Goal: Task Accomplishment & Management: Manage account settings

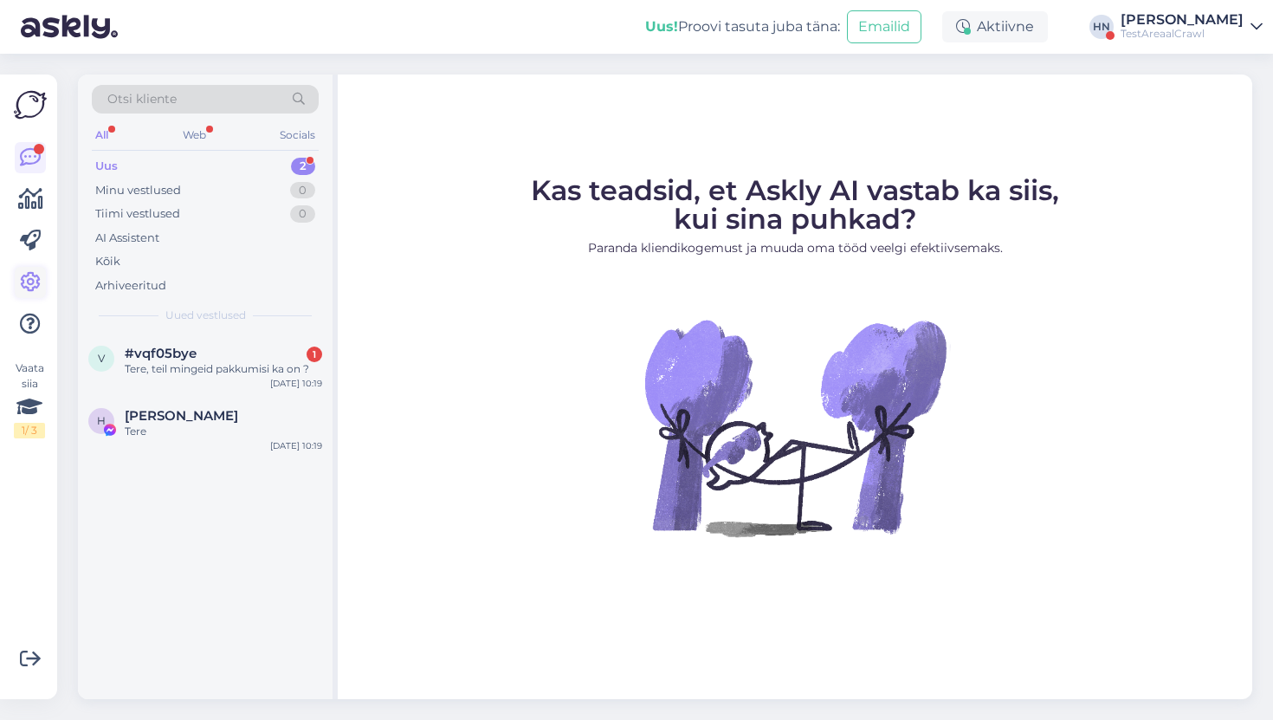
click at [42, 280] on link at bounding box center [30, 282] width 31 height 31
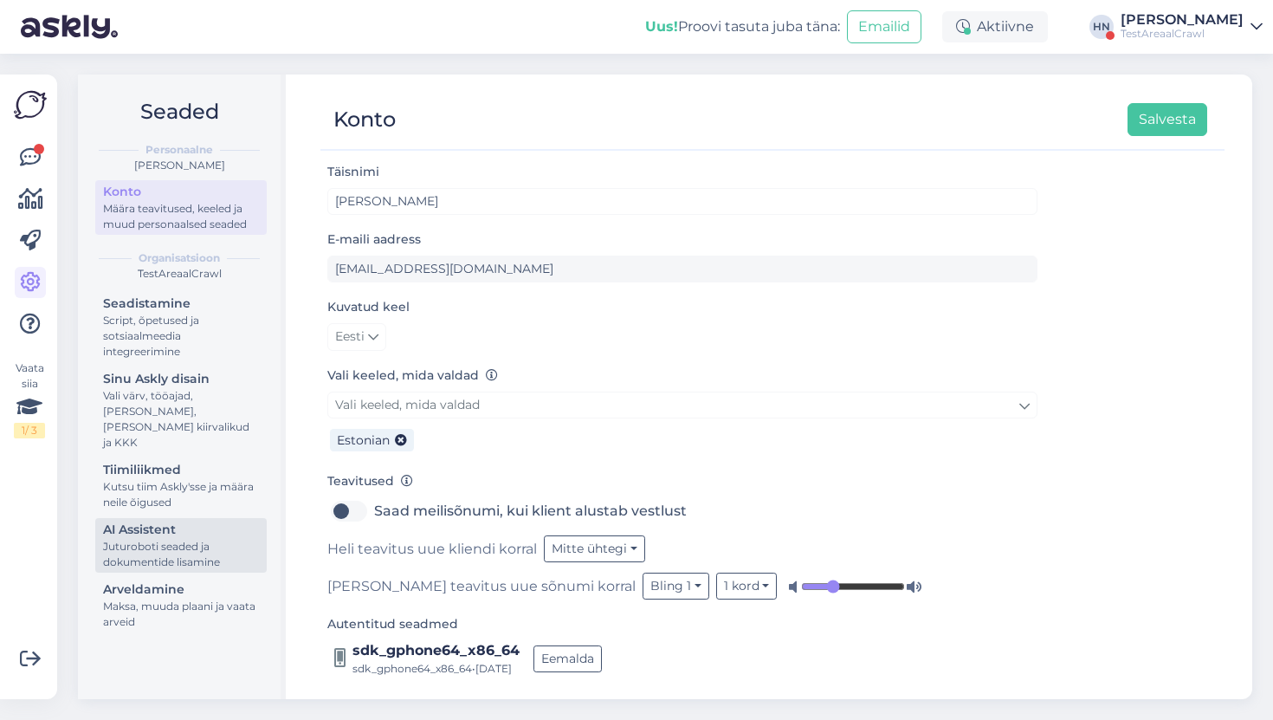
click at [178, 521] on div "AI Assistent" at bounding box center [181, 530] width 156 height 18
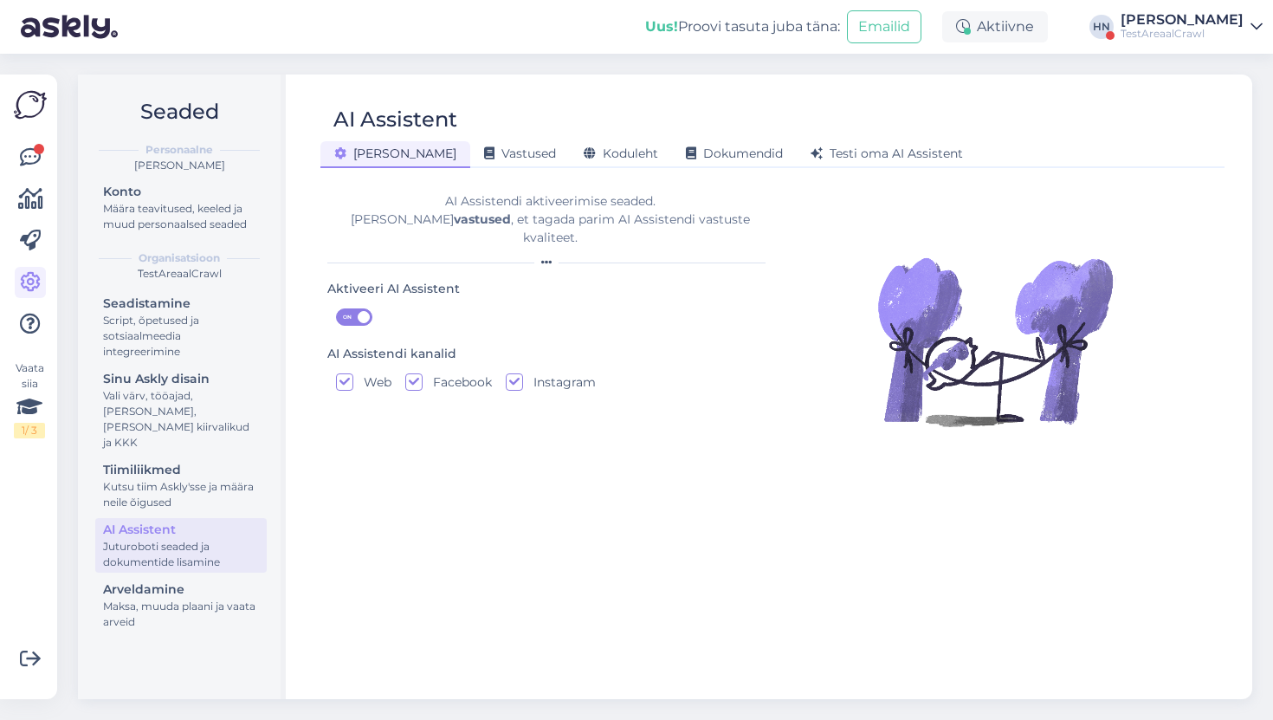
click at [450, 169] on div "AI Assistent [PERSON_NAME] Vastused Koduleht Dokumendid [PERSON_NAME] oma AI As…" at bounding box center [773, 386] width 960 height 625
click at [484, 159] on span "Vastused" at bounding box center [520, 154] width 72 height 16
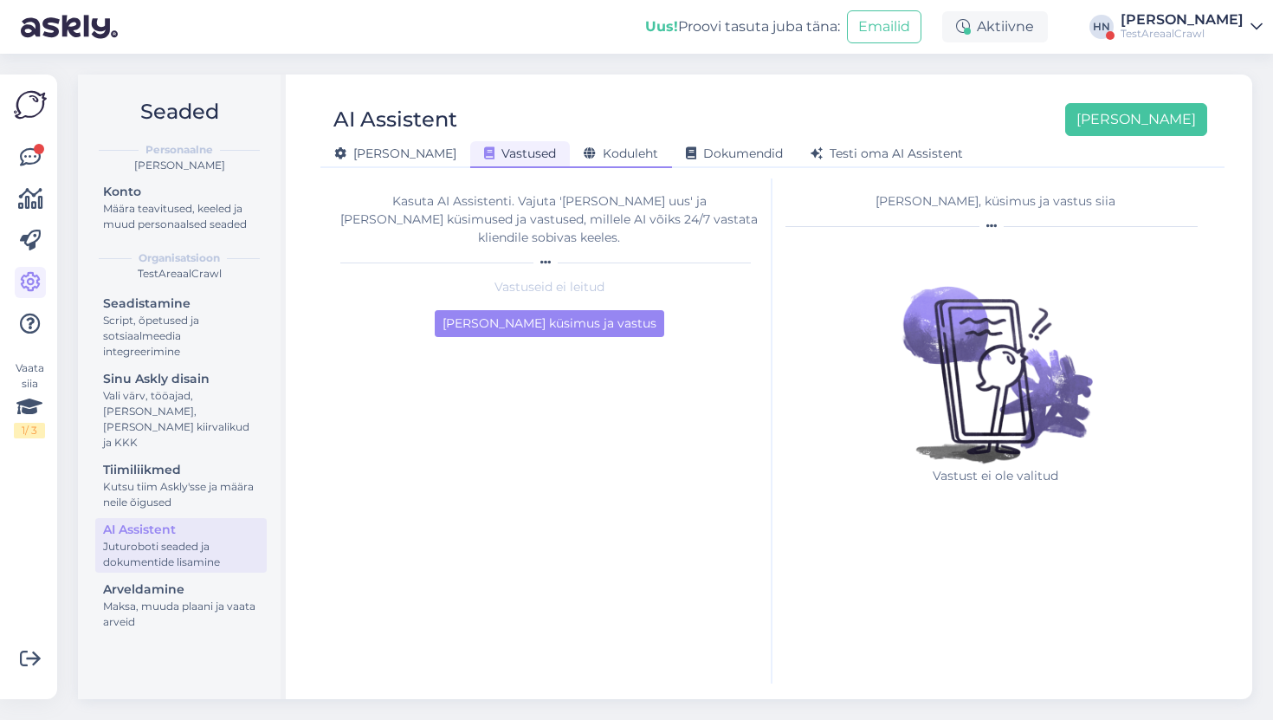
click at [584, 146] on span "Koduleht" at bounding box center [621, 154] width 74 height 16
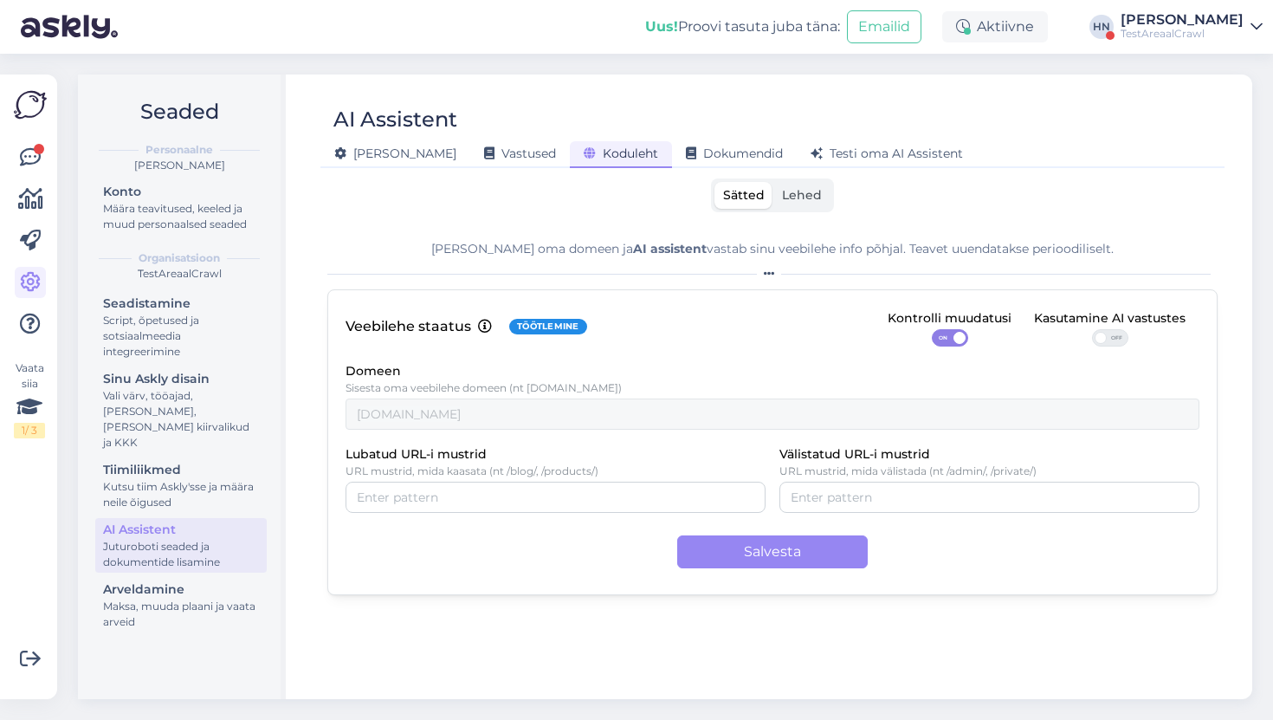
click at [810, 187] on span "Lehed" at bounding box center [802, 195] width 40 height 16
click at [774, 182] on input "Lehed" at bounding box center [774, 182] width 0 height 0
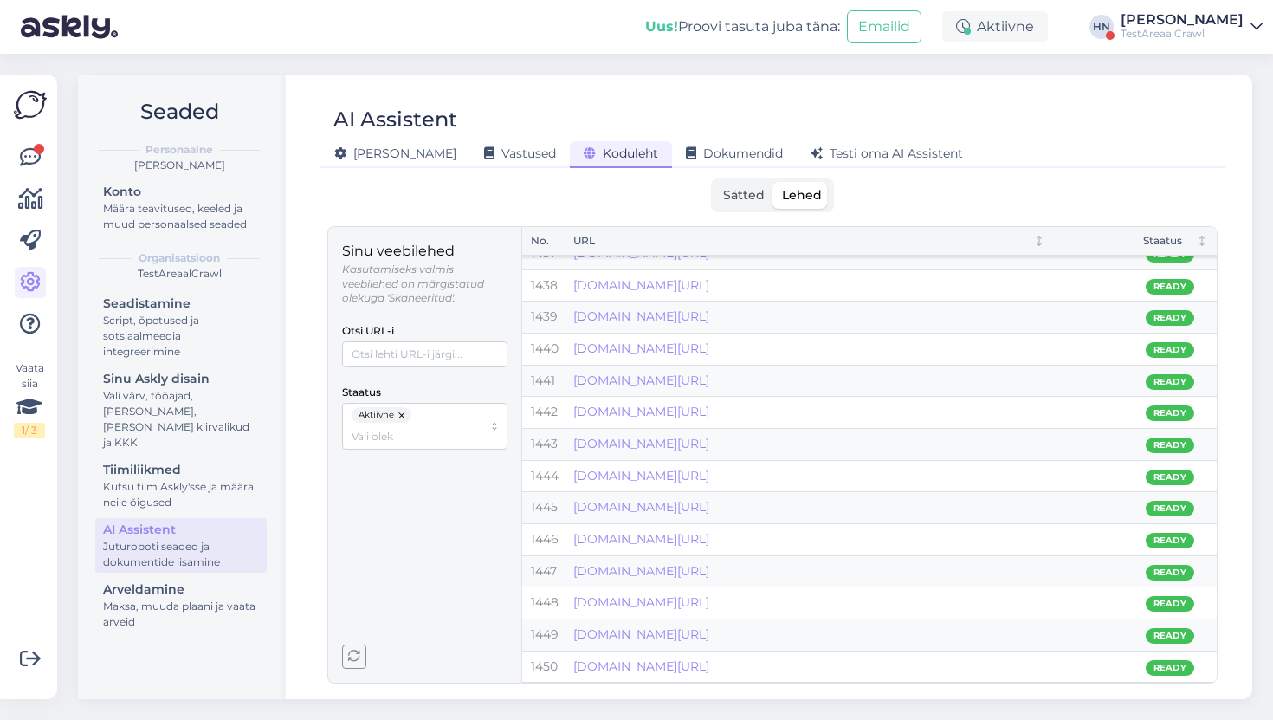
scroll to position [45663, 0]
